Goal: Task Accomplishment & Management: Manage account settings

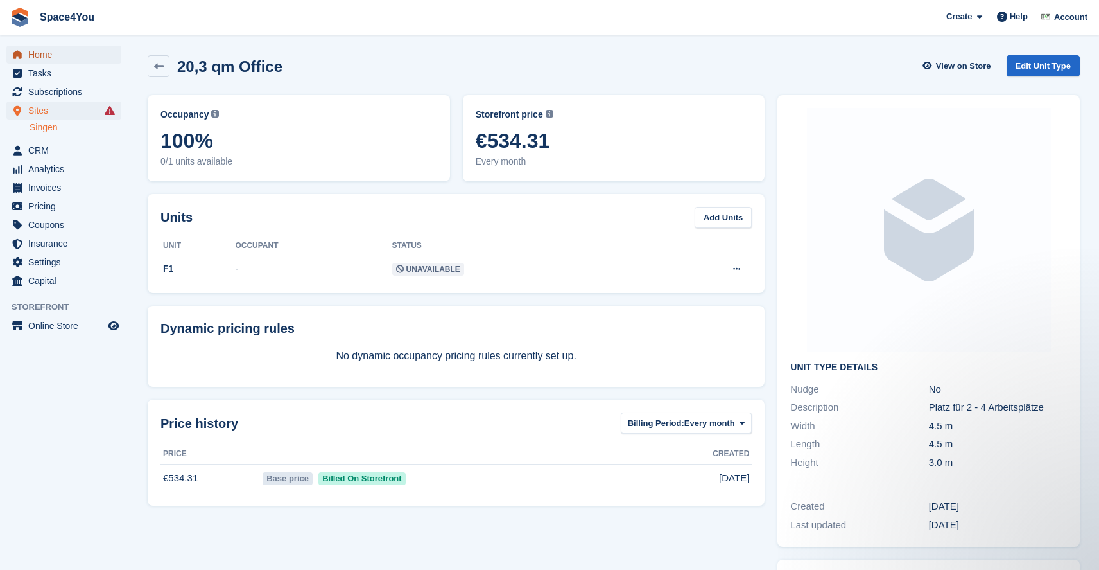
click at [33, 51] on span "Home" at bounding box center [66, 55] width 77 height 18
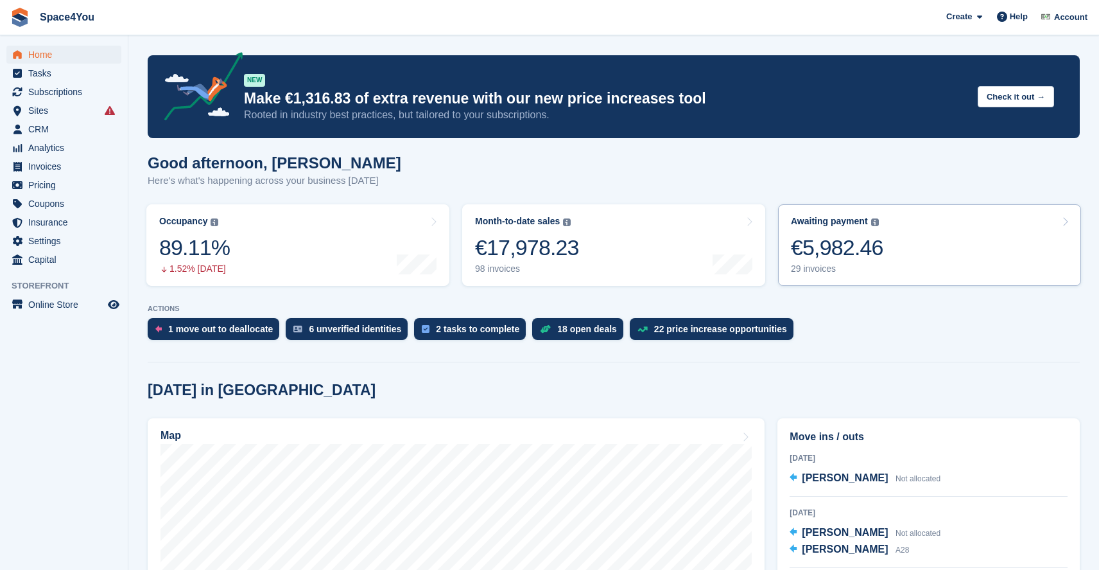
click at [850, 249] on div "€5,982.46" at bounding box center [837, 247] width 92 height 26
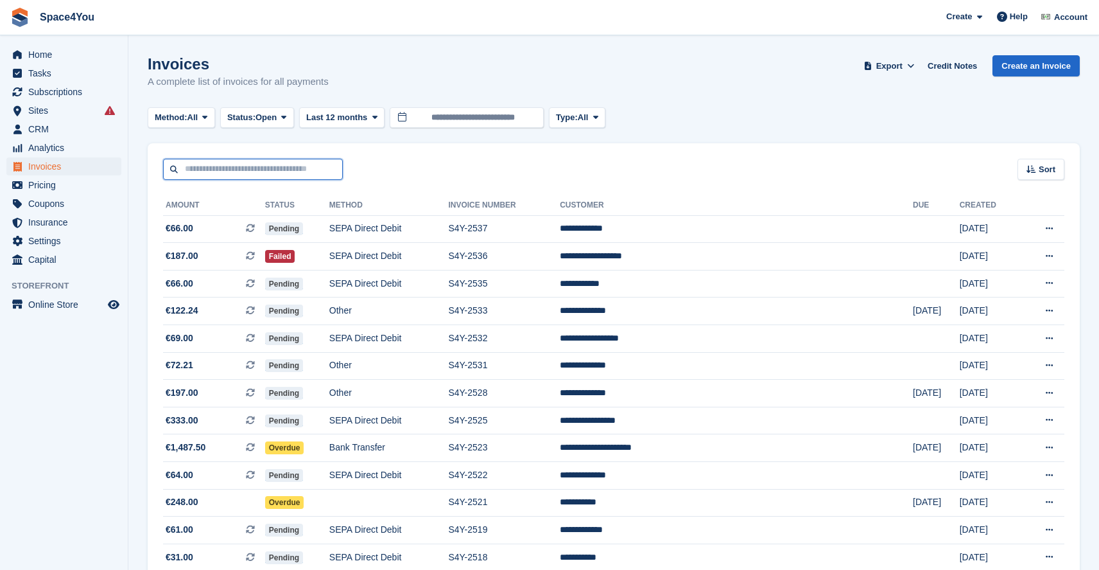
click at [259, 175] on input "text" at bounding box center [253, 169] width 180 height 21
type input "****"
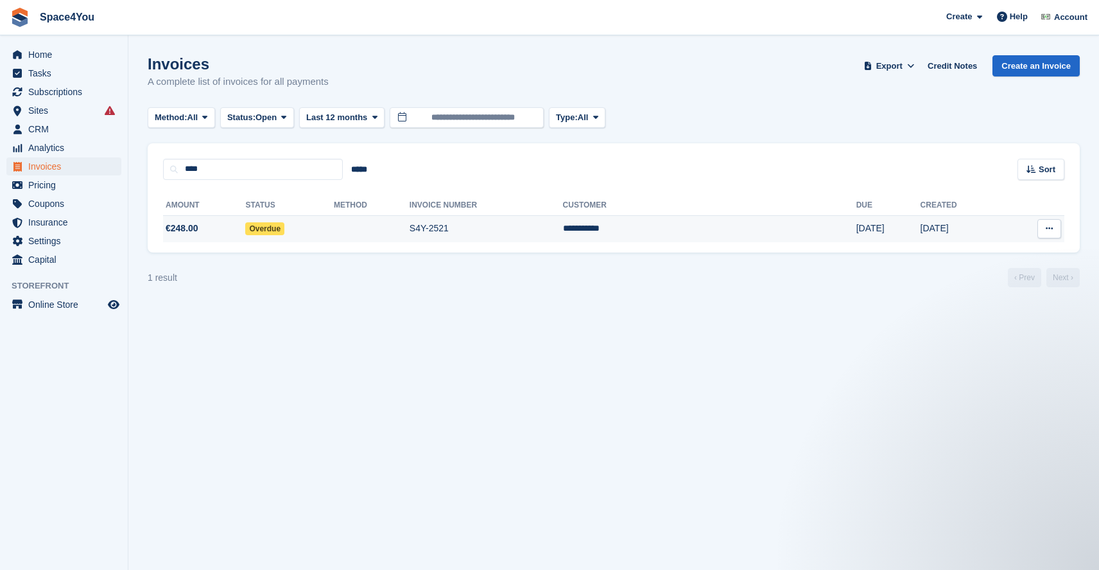
click at [563, 227] on td "S4Y-2521" at bounding box center [486, 228] width 153 height 27
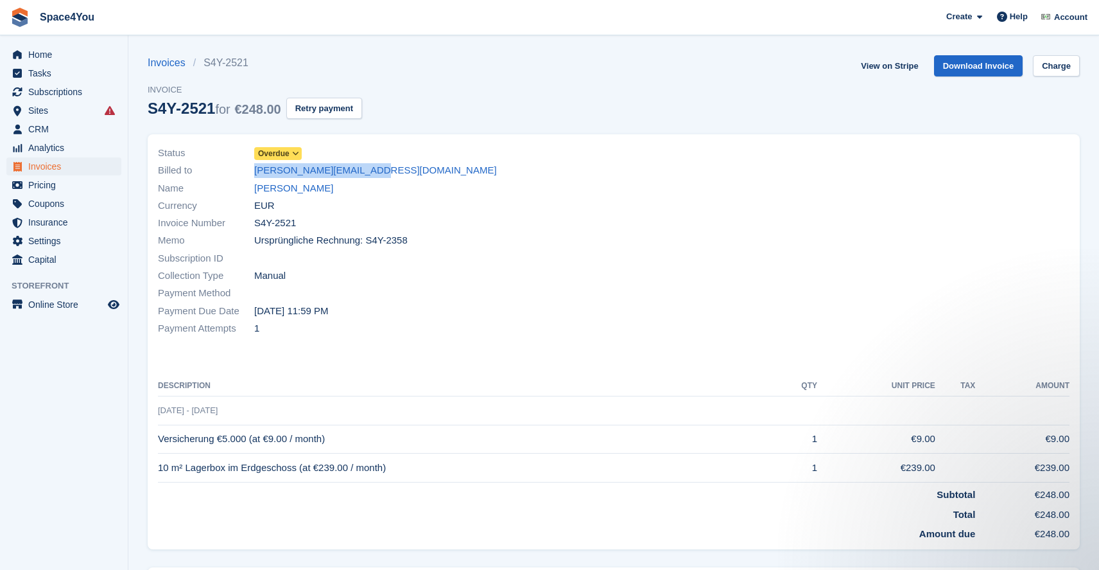
click at [471, 210] on div "Currency EUR" at bounding box center [382, 205] width 448 height 17
copy link "tobias-isak@t-online.de"
click at [335, 264] on div "Subscription ID" at bounding box center [382, 257] width 448 height 17
drag, startPoint x: 257, startPoint y: 223, endPoint x: 304, endPoint y: 225, distance: 47.0
click at [304, 225] on div "Invoice Number S4Y-2521" at bounding box center [382, 222] width 448 height 17
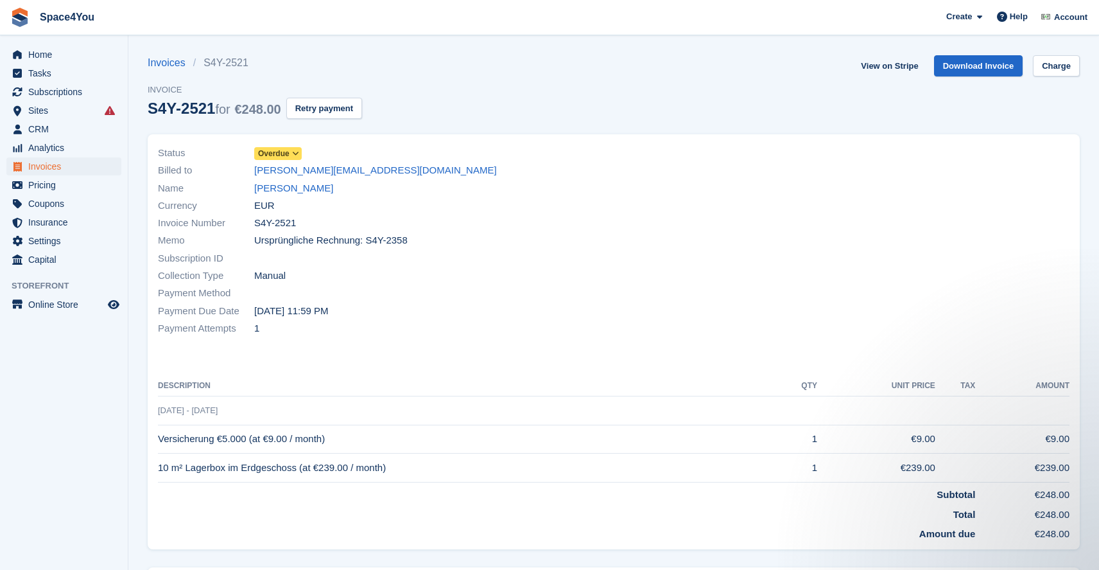
copy span "S4Y-2521"
click at [965, 64] on link "Download Invoice" at bounding box center [978, 65] width 89 height 21
click at [43, 53] on span "Home" at bounding box center [66, 55] width 77 height 18
